Goal: Use online tool/utility: Use online tool/utility

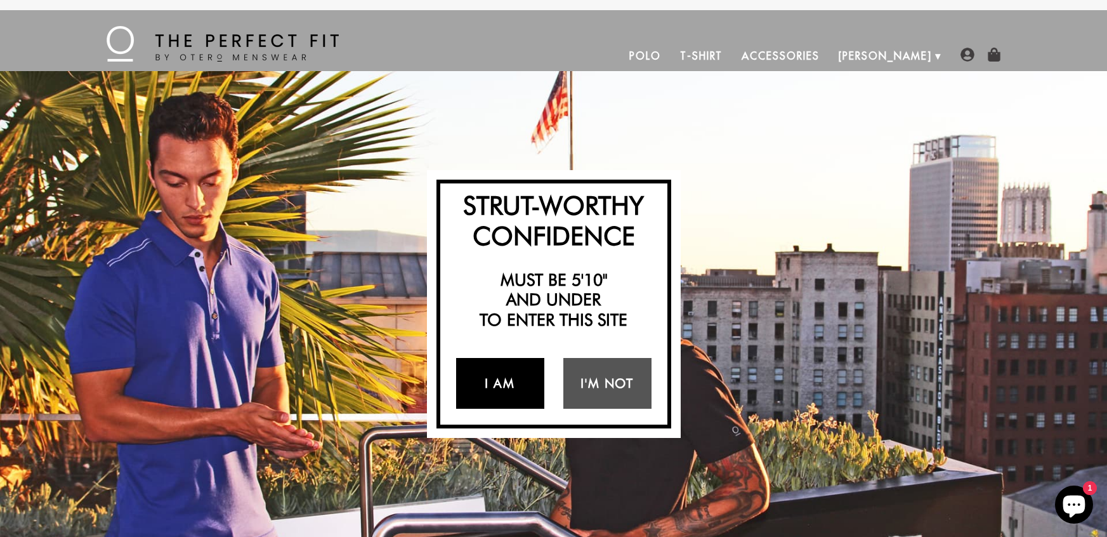
click at [498, 374] on link "I Am" at bounding box center [500, 383] width 88 height 51
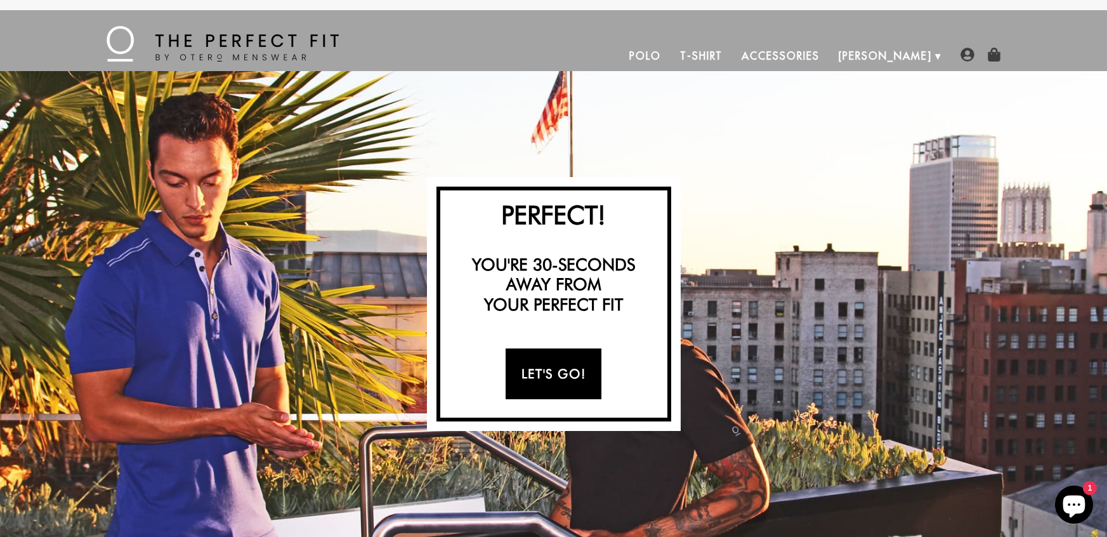
click at [532, 381] on link "Let's Go!" at bounding box center [554, 373] width 96 height 51
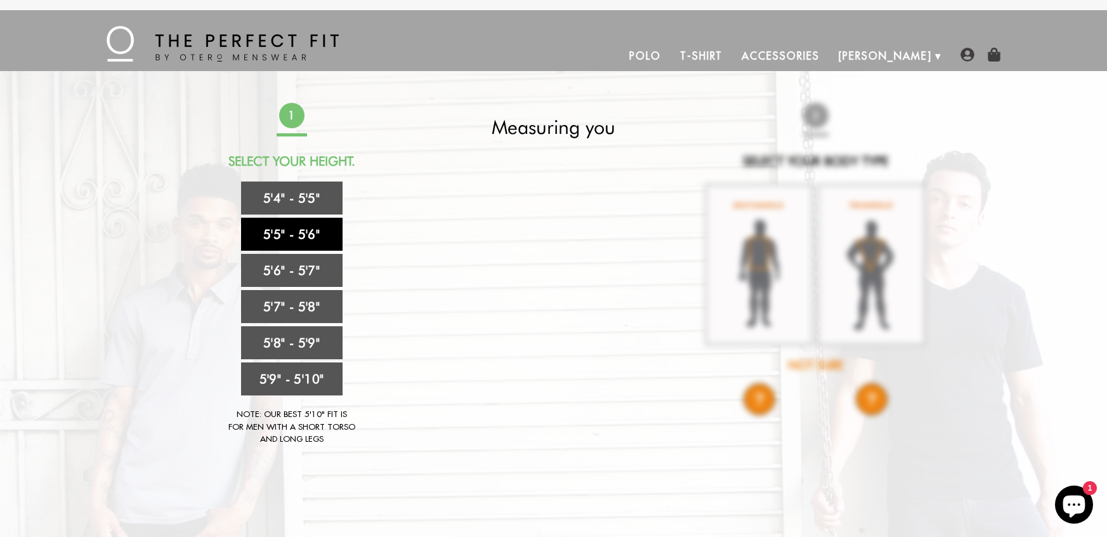
click at [301, 233] on link "5'5" - 5'6"" at bounding box center [292, 234] width 102 height 33
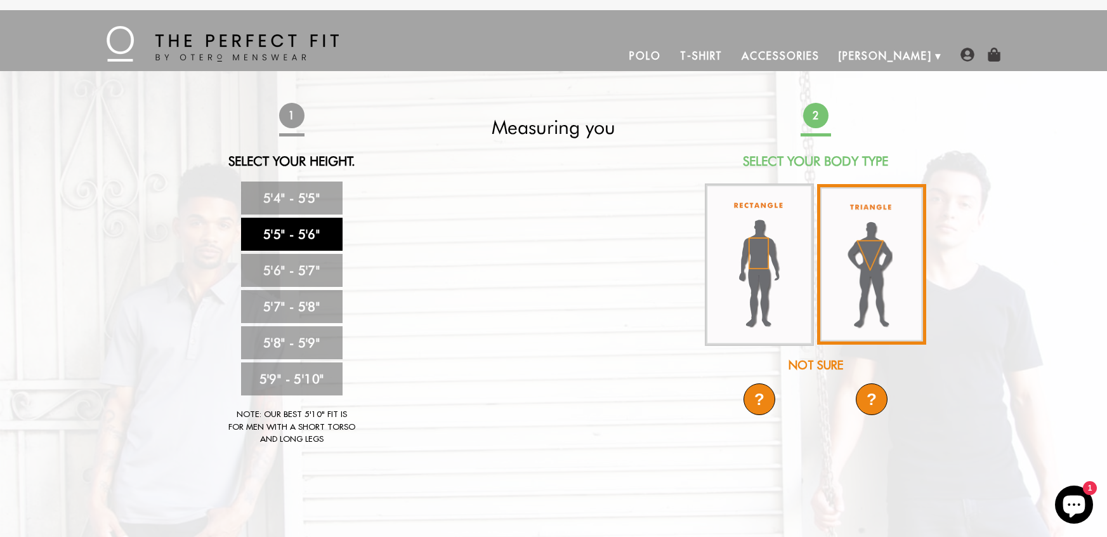
click at [854, 275] on img at bounding box center [871, 264] width 109 height 161
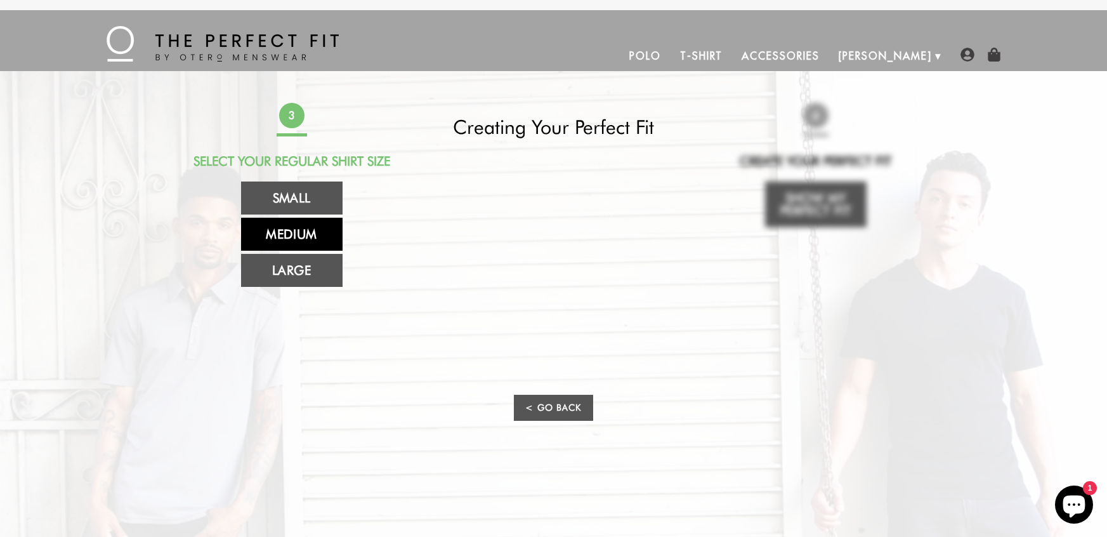
click at [284, 230] on link "Medium" at bounding box center [292, 234] width 102 height 33
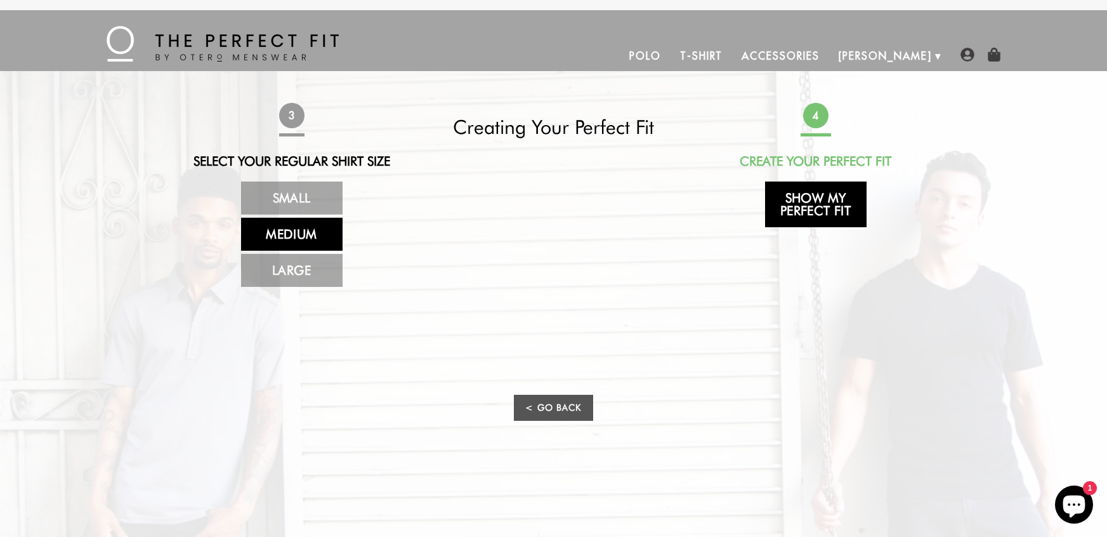
click at [803, 195] on link "Show My Perfect Fit" at bounding box center [816, 204] width 102 height 46
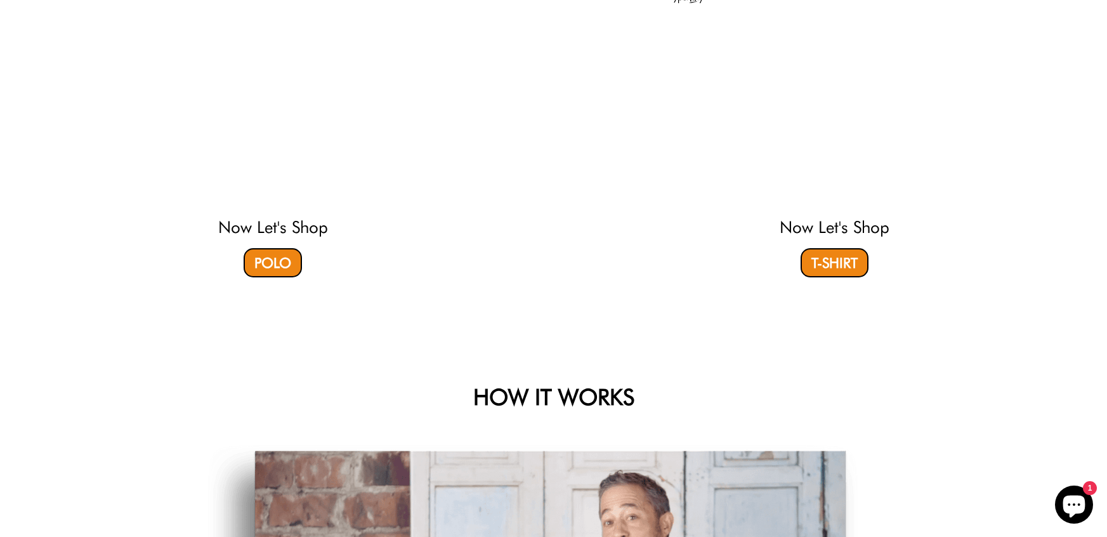
select select "55-56"
select select "triangle"
select select "M"
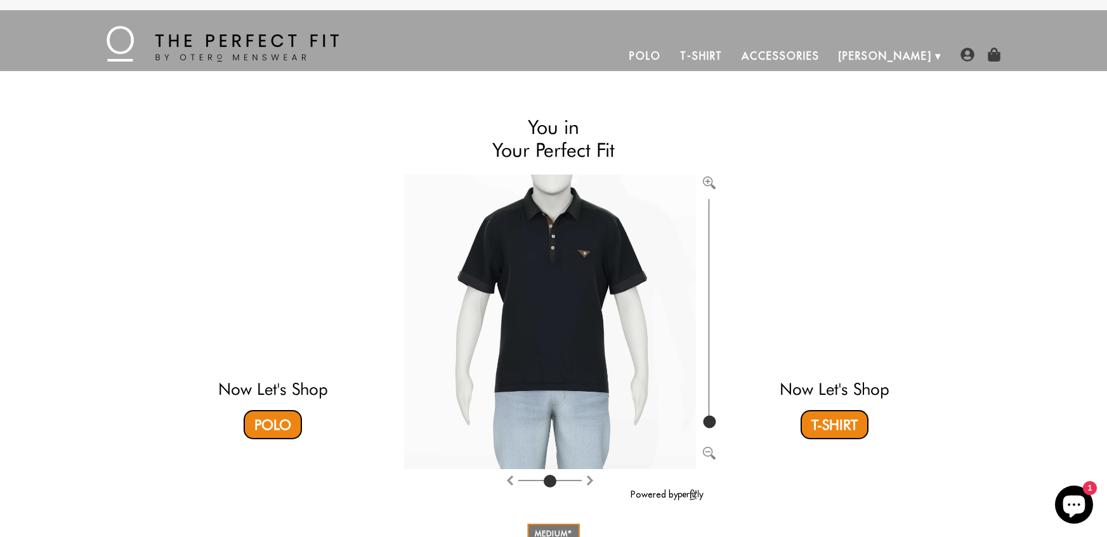
click at [829, 60] on link "Accessories" at bounding box center [780, 56] width 96 height 30
